Goal: Task Accomplishment & Management: Complete application form

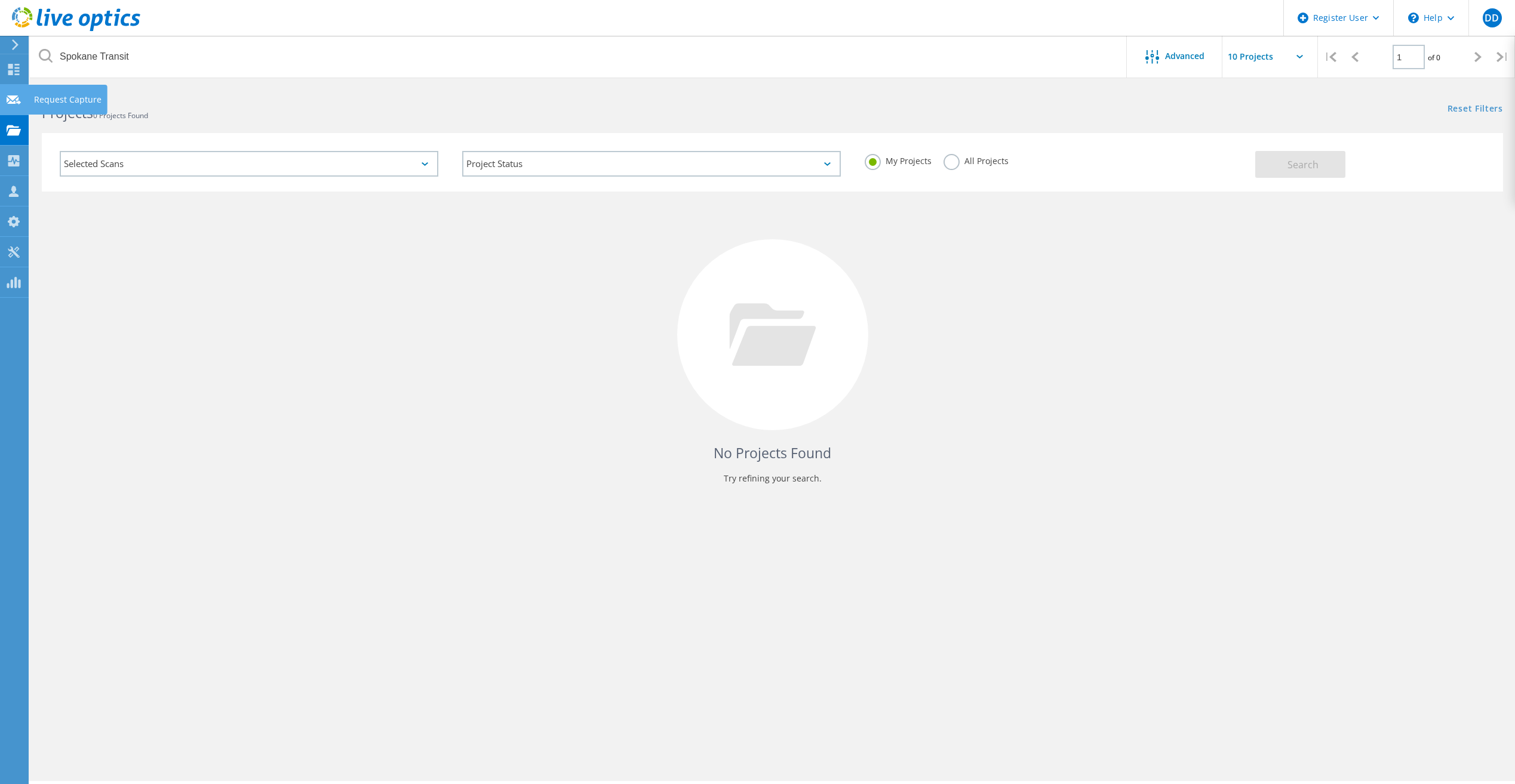
click at [17, 100] on use at bounding box center [14, 100] width 14 height 9
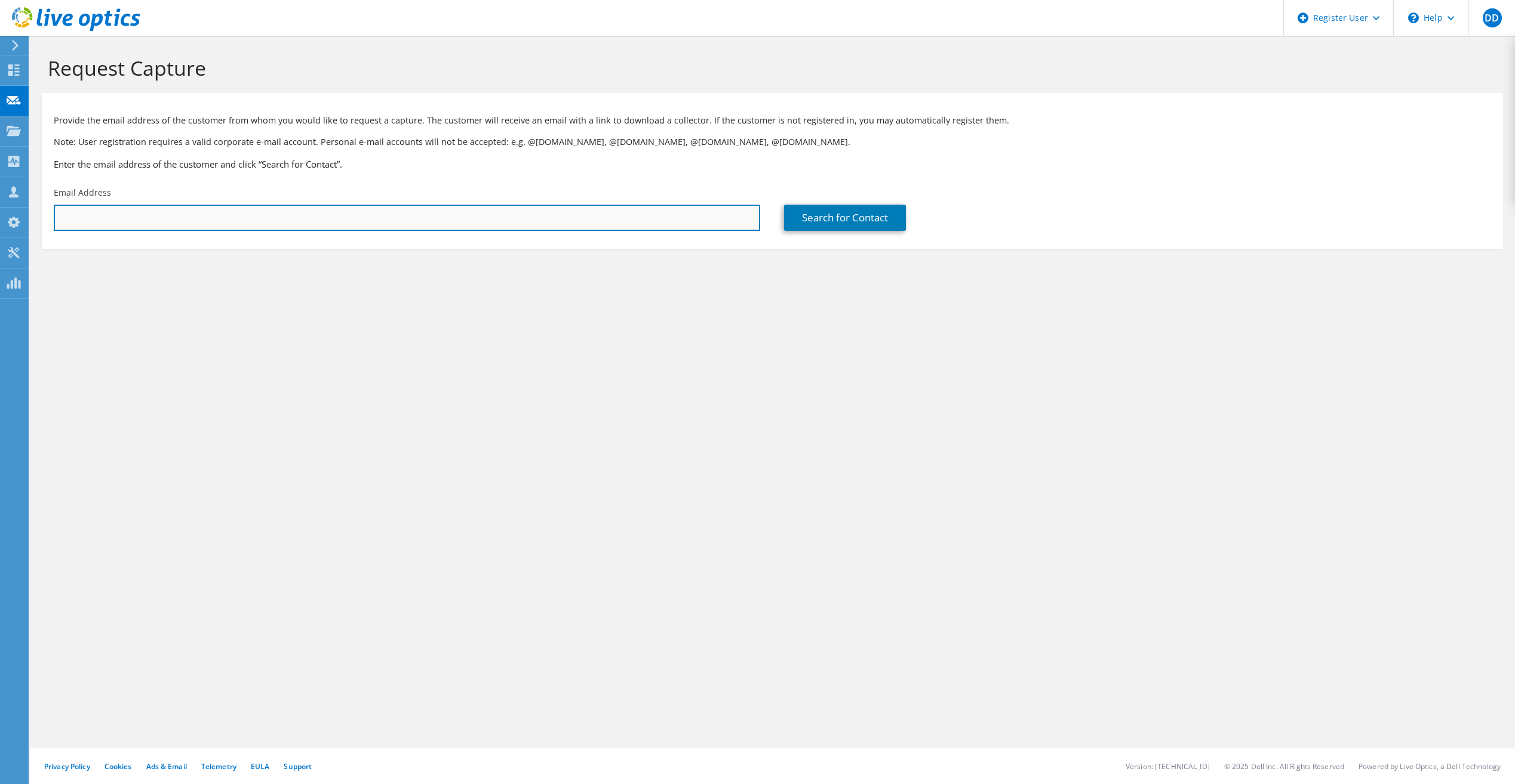
click at [160, 212] on input "text" at bounding box center [406, 218] width 706 height 26
paste input "kvoss@spokanetransit.com"
type input "kvoss@spokanetransit.com"
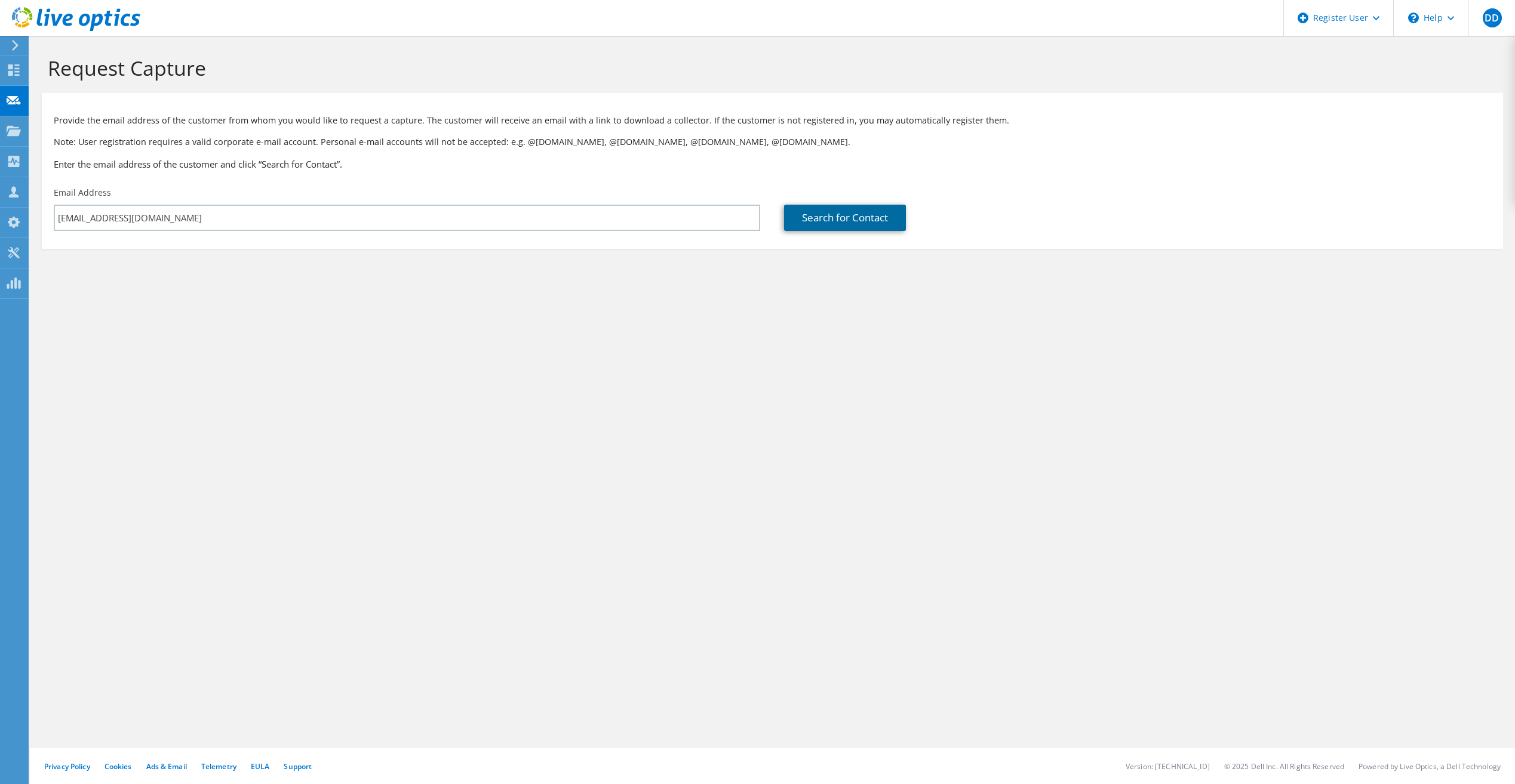
click at [865, 220] on link "Search for Contact" at bounding box center [845, 218] width 122 height 26
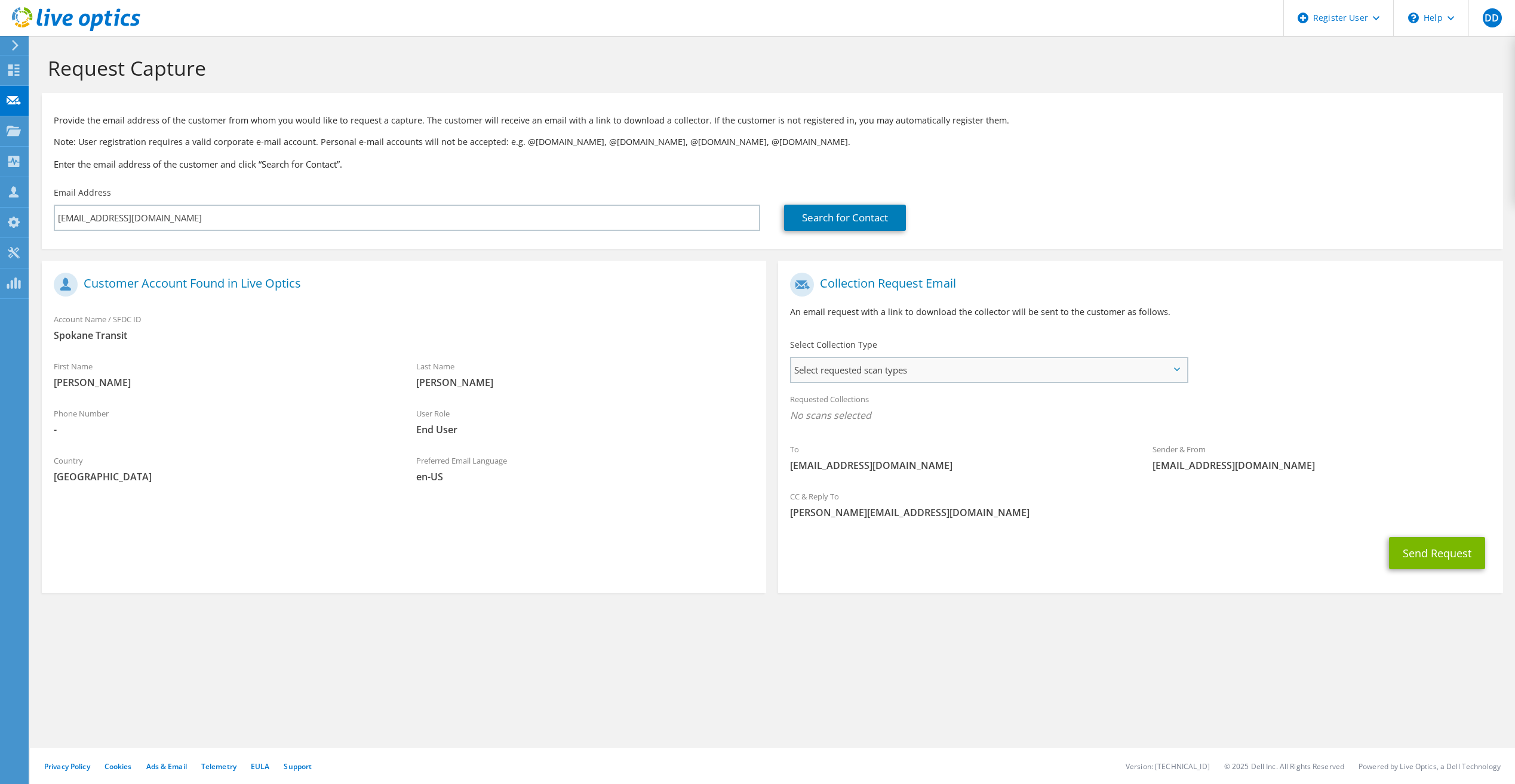
click at [960, 373] on span "Select requested scan types" at bounding box center [988, 370] width 395 height 24
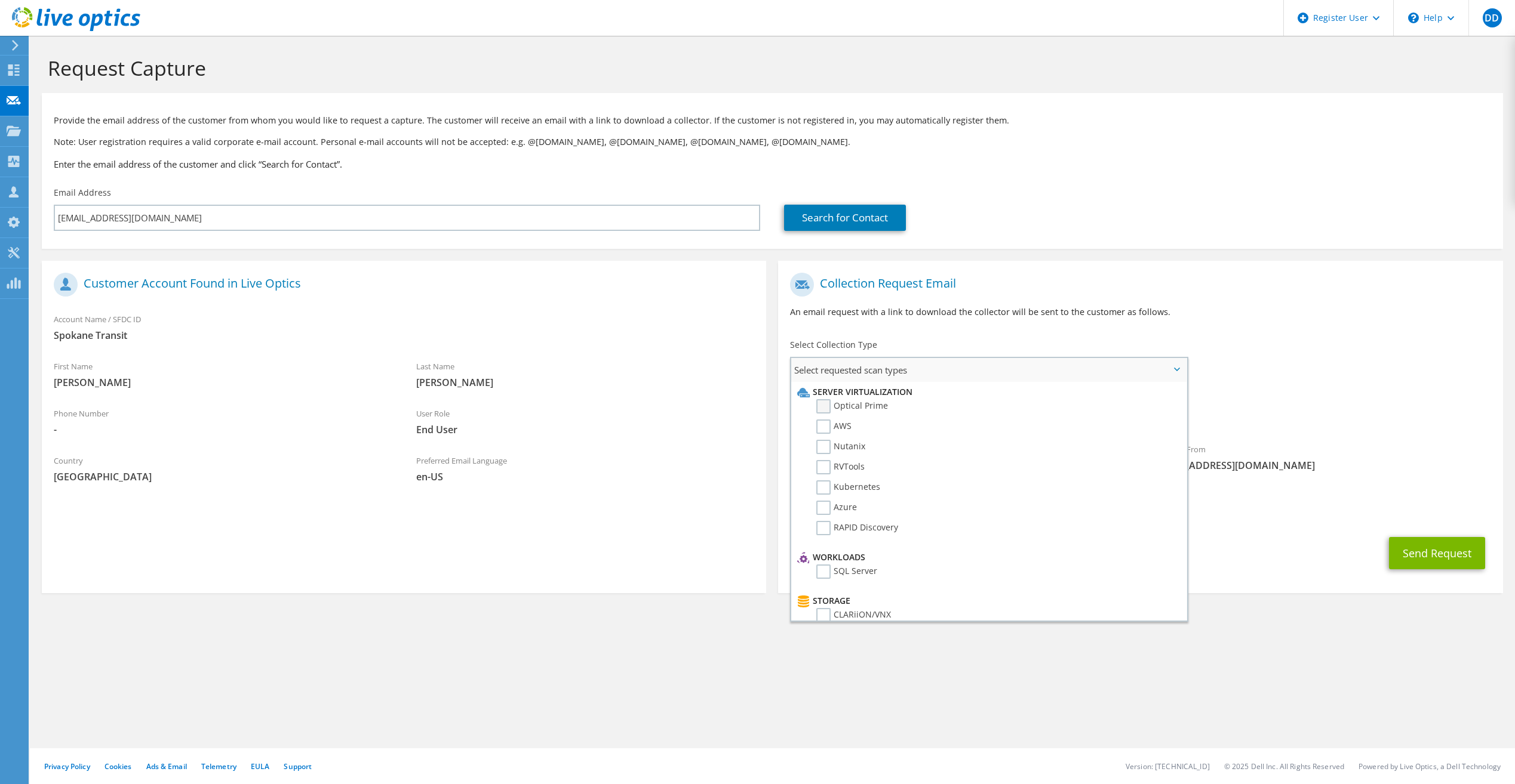
click at [828, 406] on label "Optical Prime" at bounding box center [851, 406] width 72 height 14
click at [0, 0] on input "Optical Prime" at bounding box center [0, 0] width 0 height 0
click at [1301, 365] on div "To kvoss@spokanetransit.com Sender & From liveoptics@liveoptics.com" at bounding box center [1140, 377] width 725 height 221
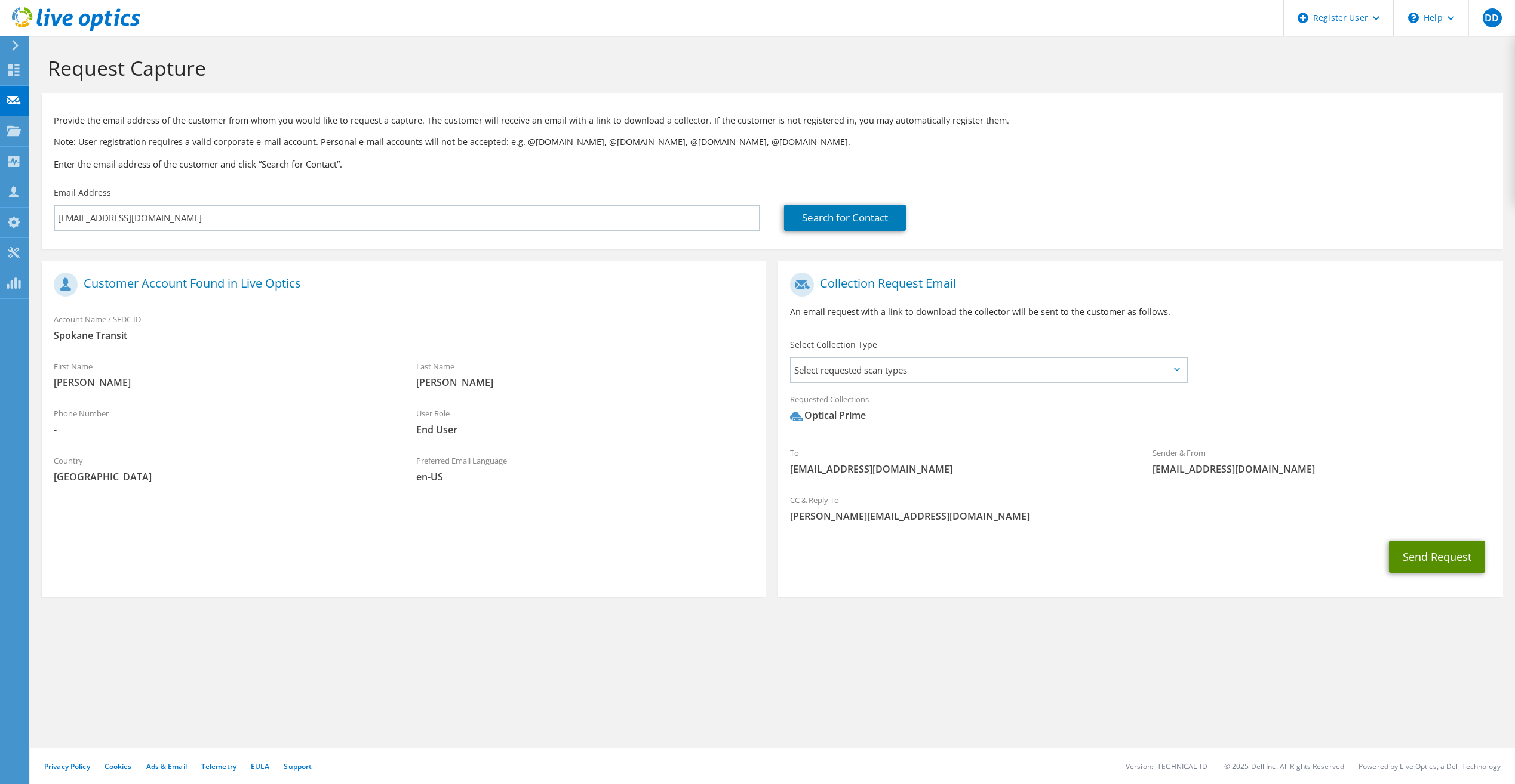
click at [1412, 562] on button "Send Request" at bounding box center [1437, 557] width 96 height 32
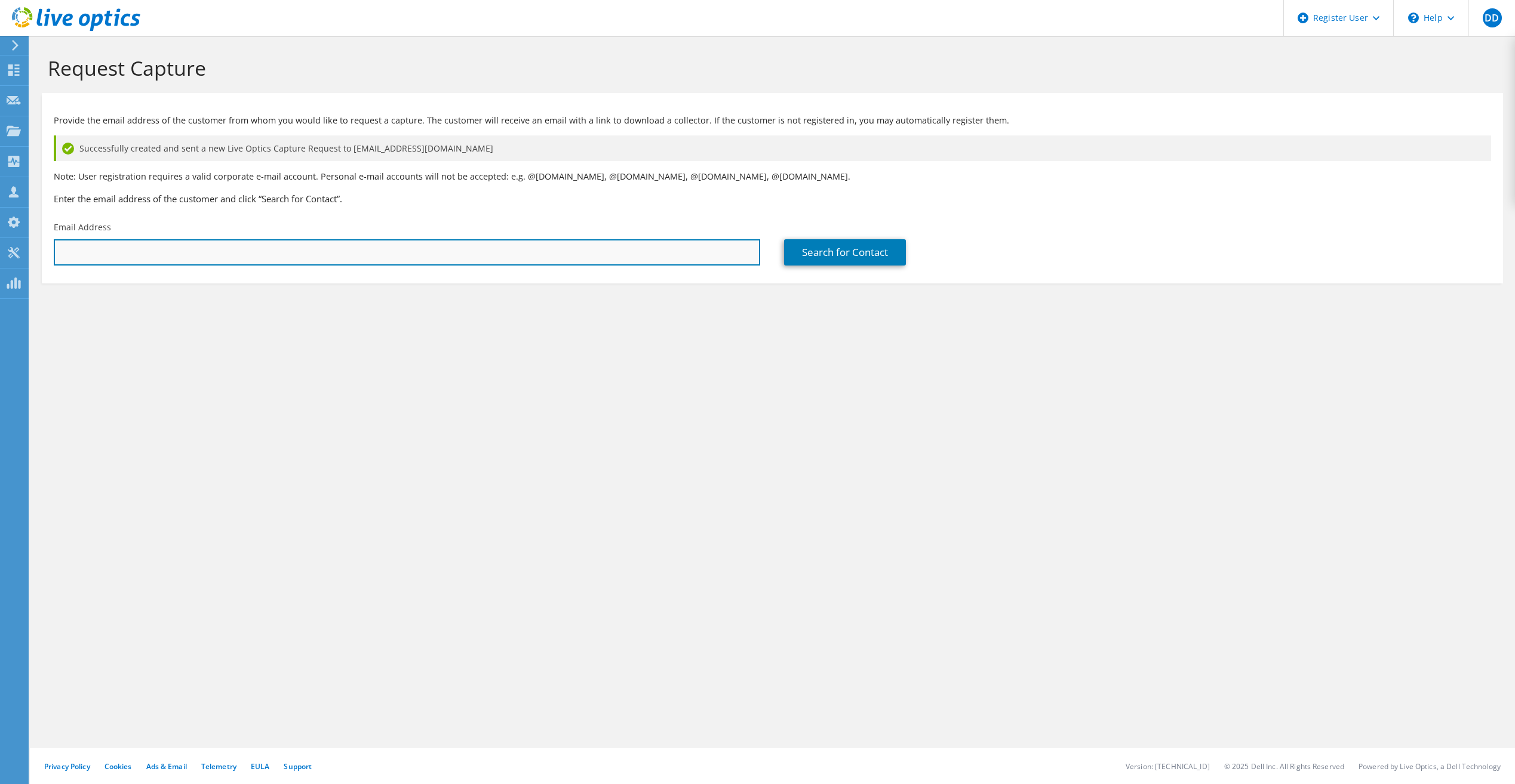
click at [131, 244] on input "text" at bounding box center [406, 253] width 706 height 26
paste input "kjames@spokanetransit.com"
type input "kjames@spokanetransit.com"
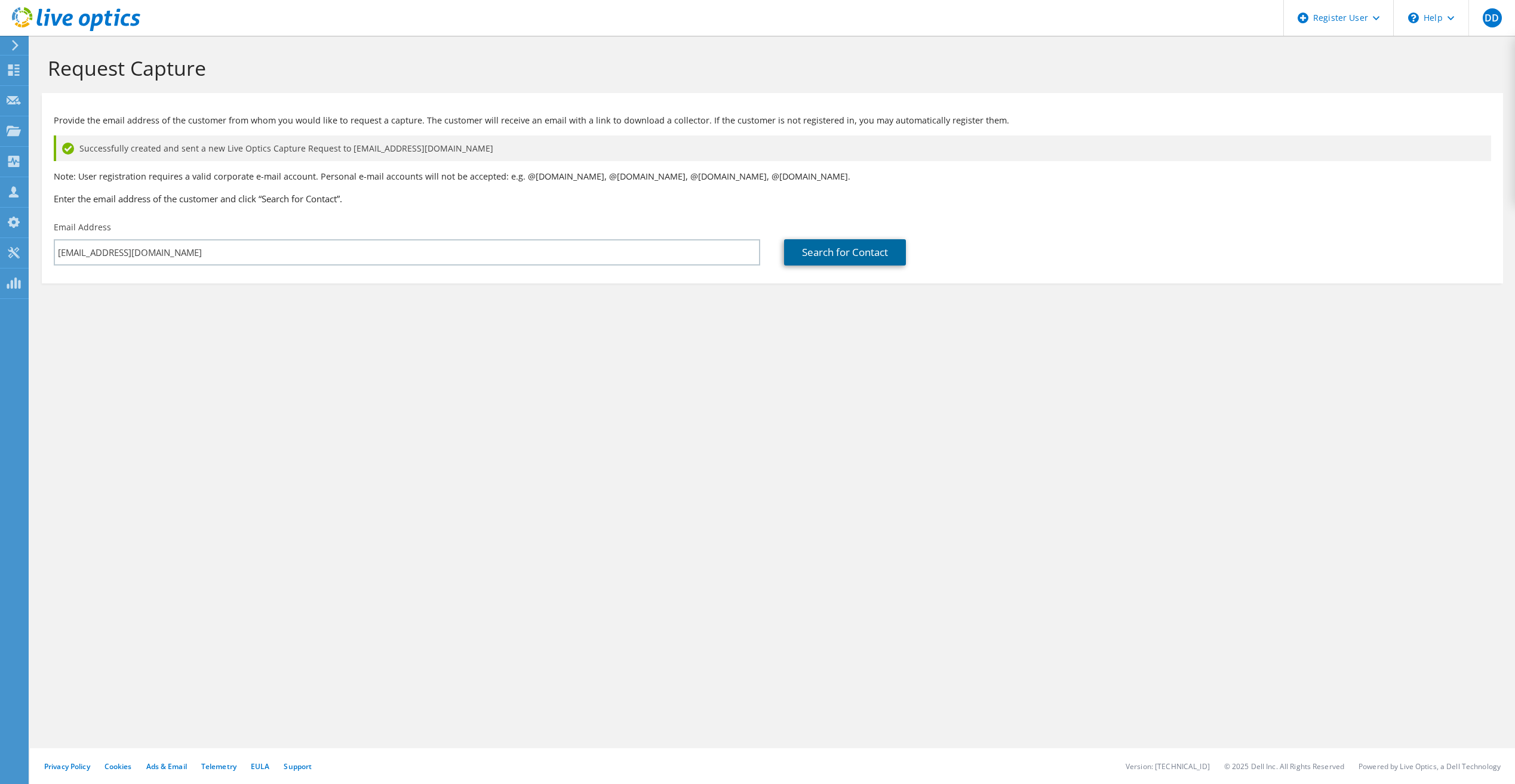
click at [825, 259] on link "Search for Contact" at bounding box center [845, 253] width 122 height 26
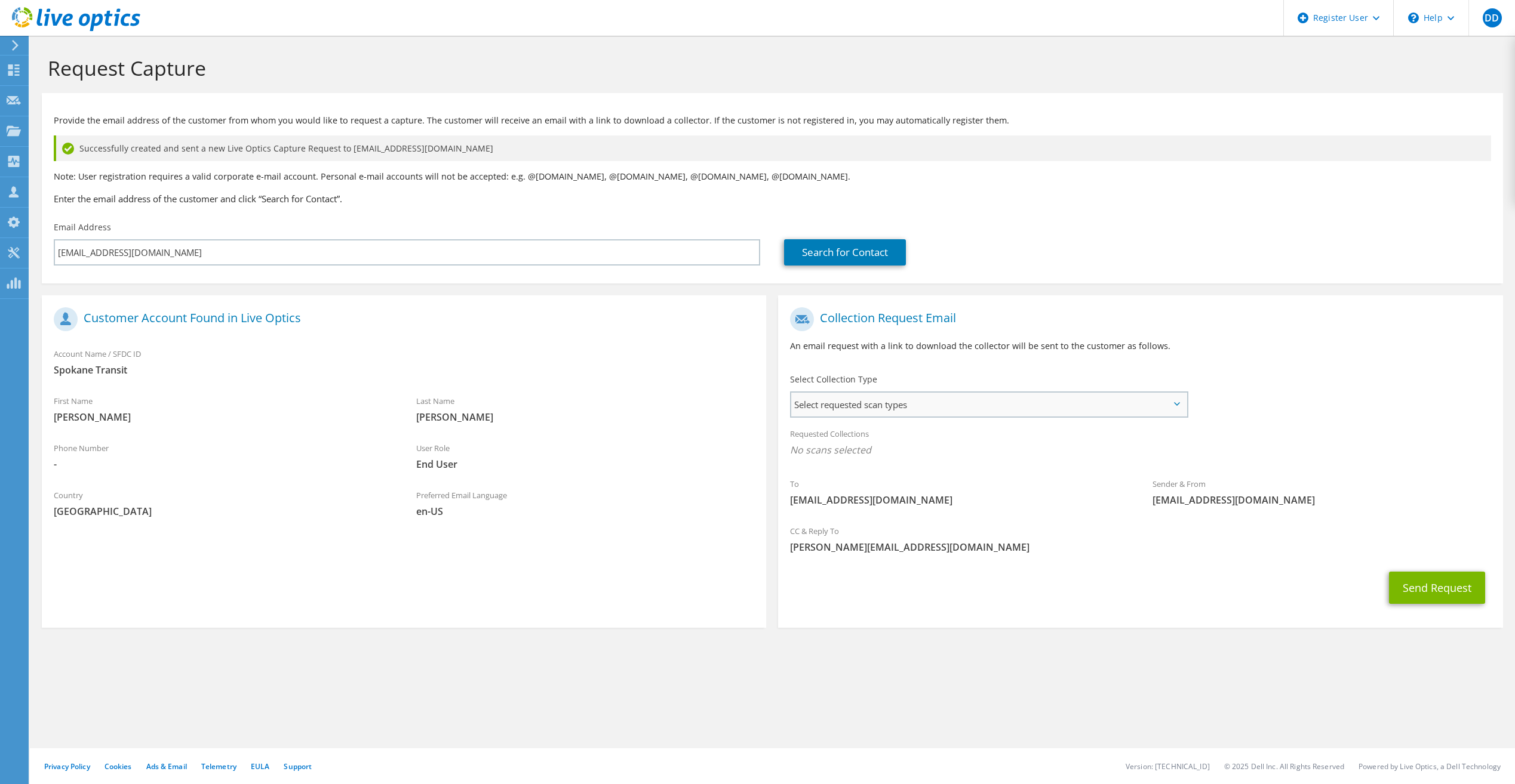
click at [985, 406] on span "Select requested scan types" at bounding box center [988, 404] width 395 height 24
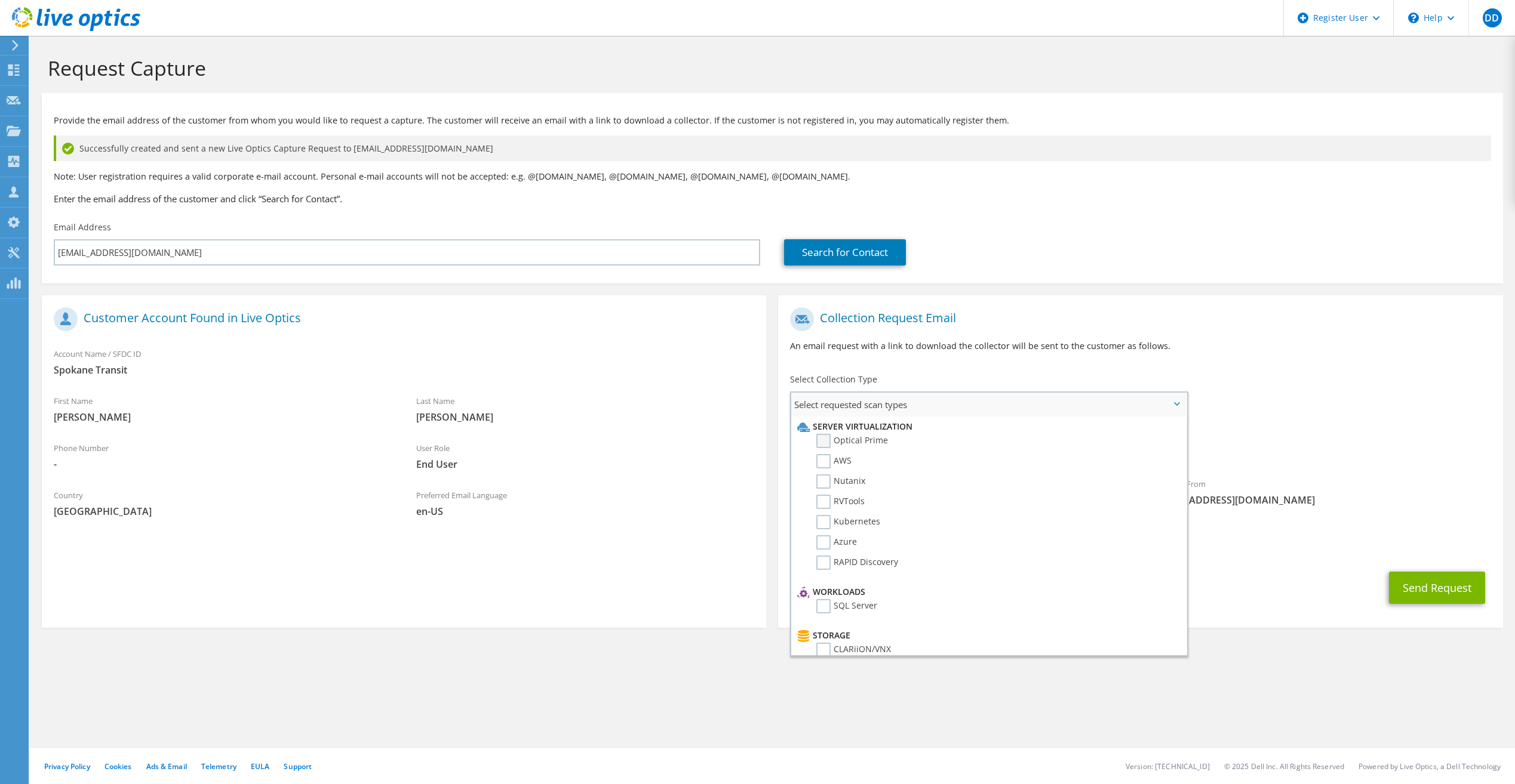
click at [833, 439] on label "Optical Prime" at bounding box center [851, 441] width 72 height 14
click at [0, 0] on input "Optical Prime" at bounding box center [0, 0] width 0 height 0
click at [1441, 594] on button "Send Request" at bounding box center [1437, 592] width 96 height 32
